Goal: Information Seeking & Learning: Check status

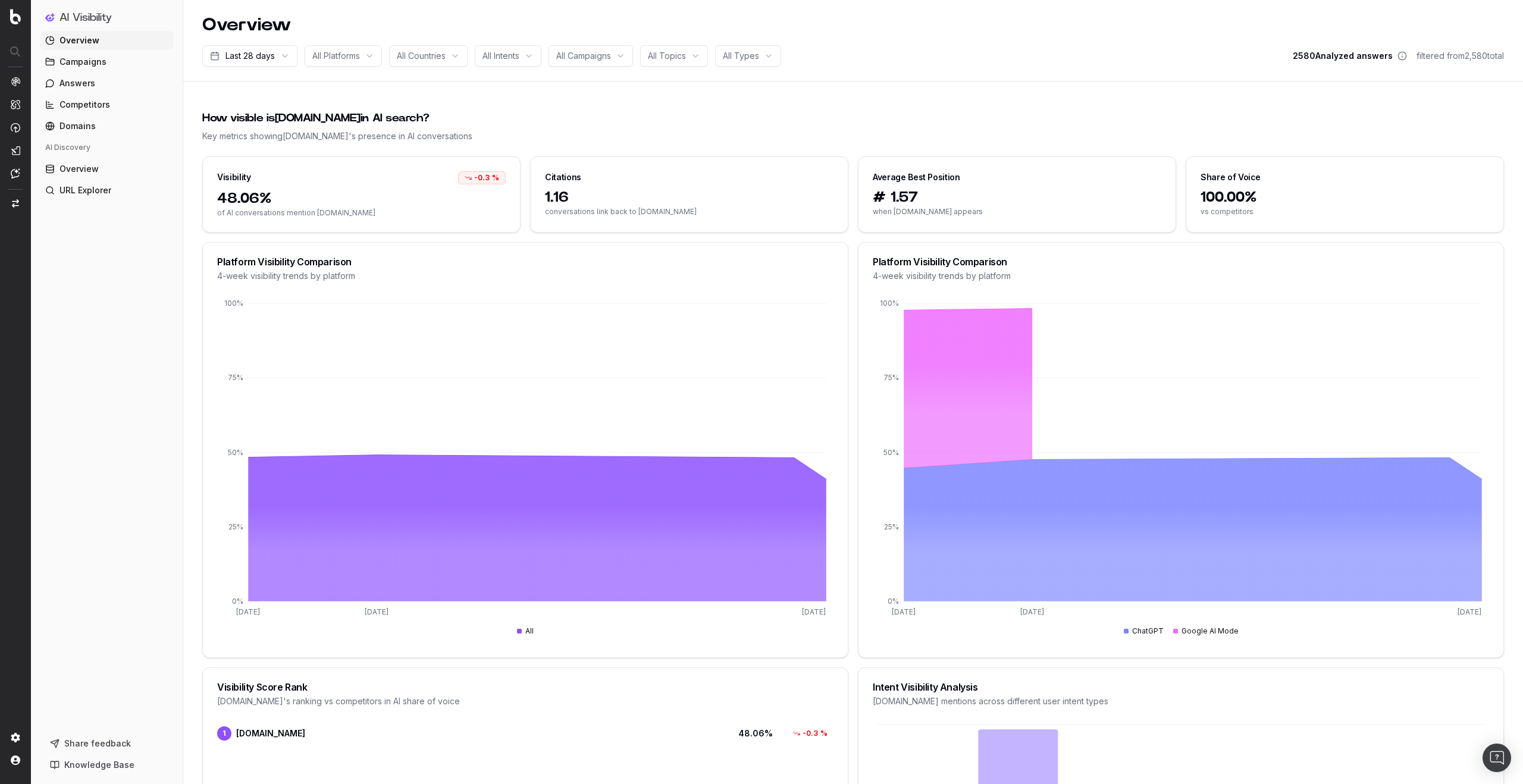
click at [1405, 121] on div "How visible is [DOMAIN_NAME] in AI search?" at bounding box center [853, 118] width 1302 height 16
